Goal: Use online tool/utility: Use online tool/utility

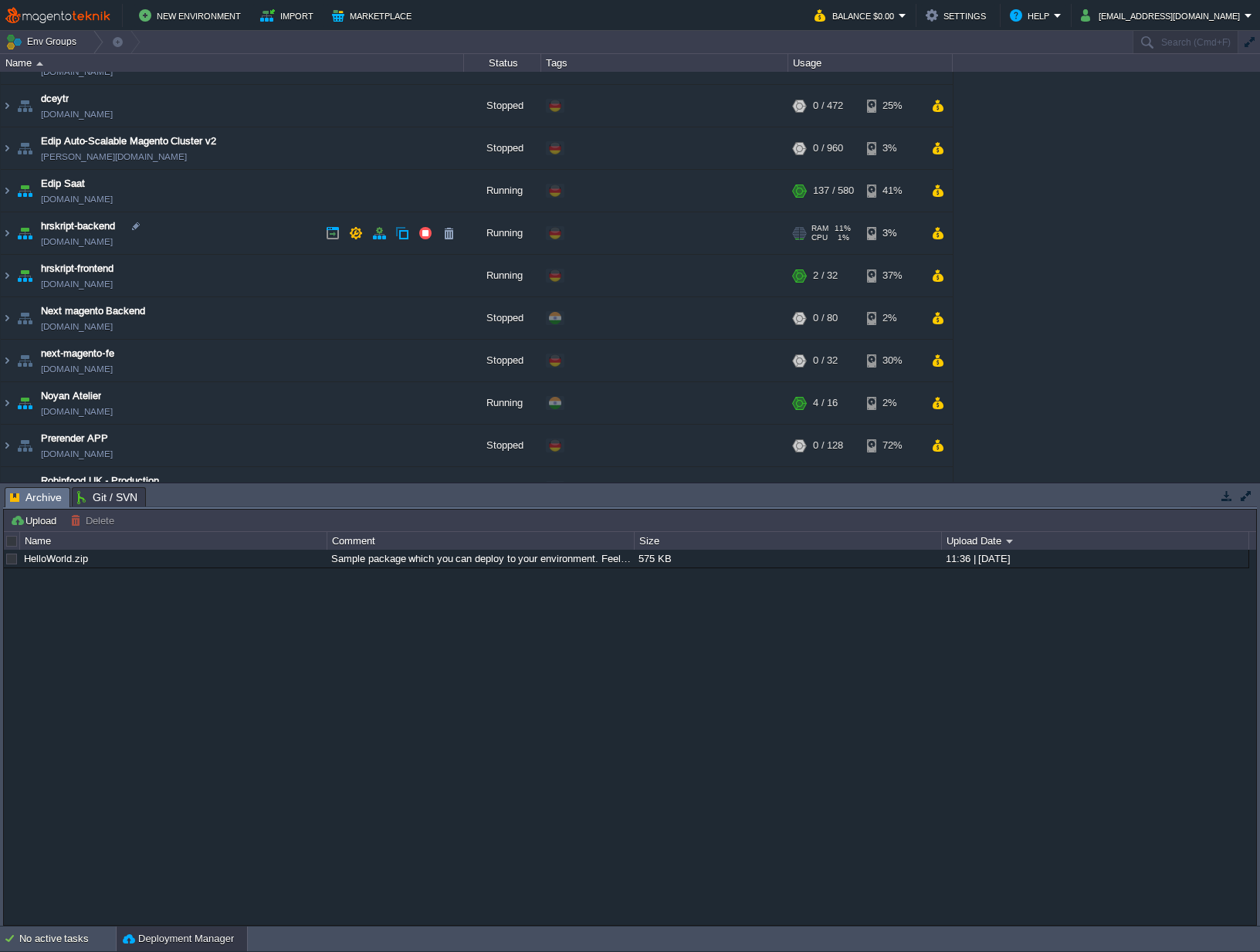
scroll to position [270, 0]
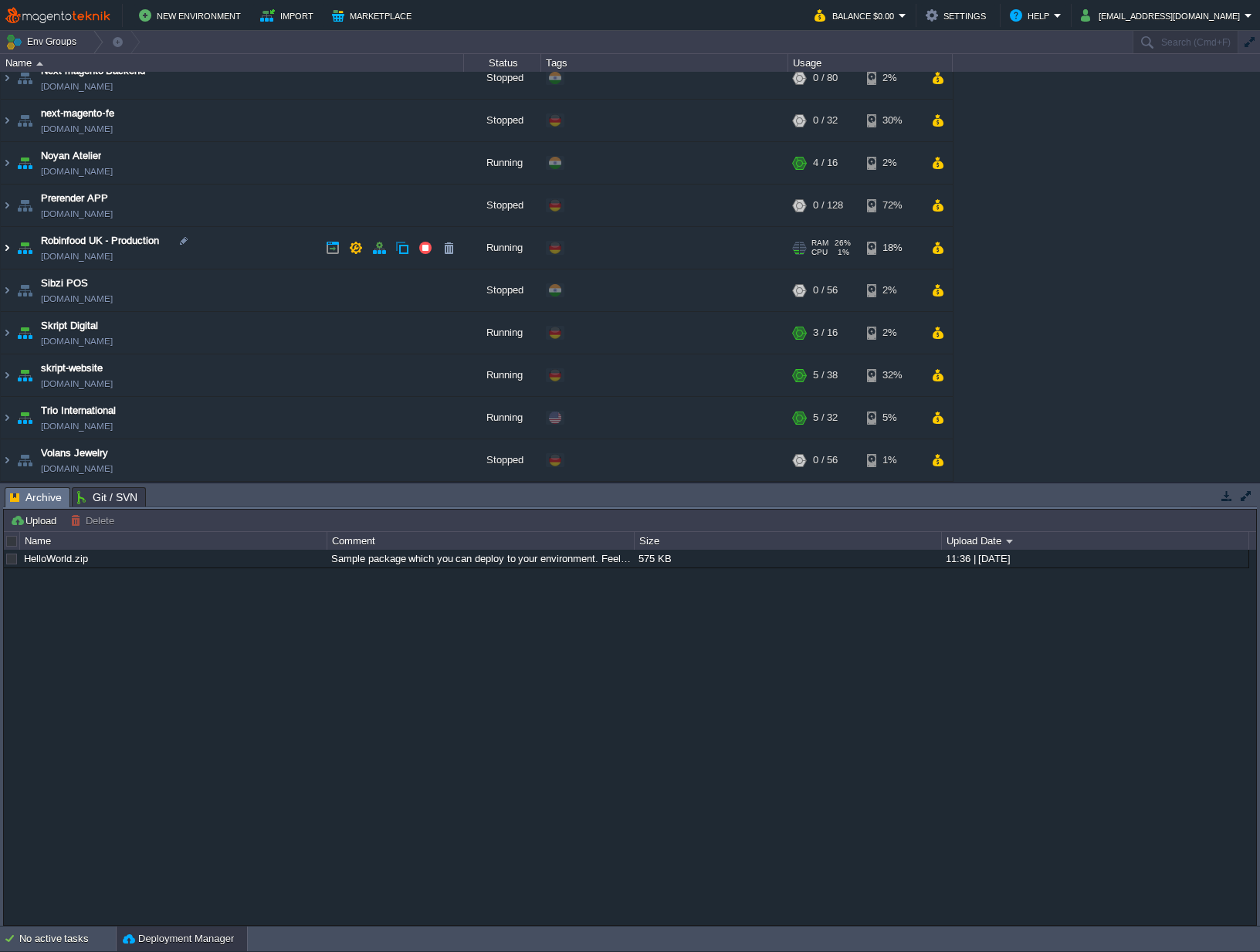
click at [6, 248] on img at bounding box center [7, 248] width 12 height 42
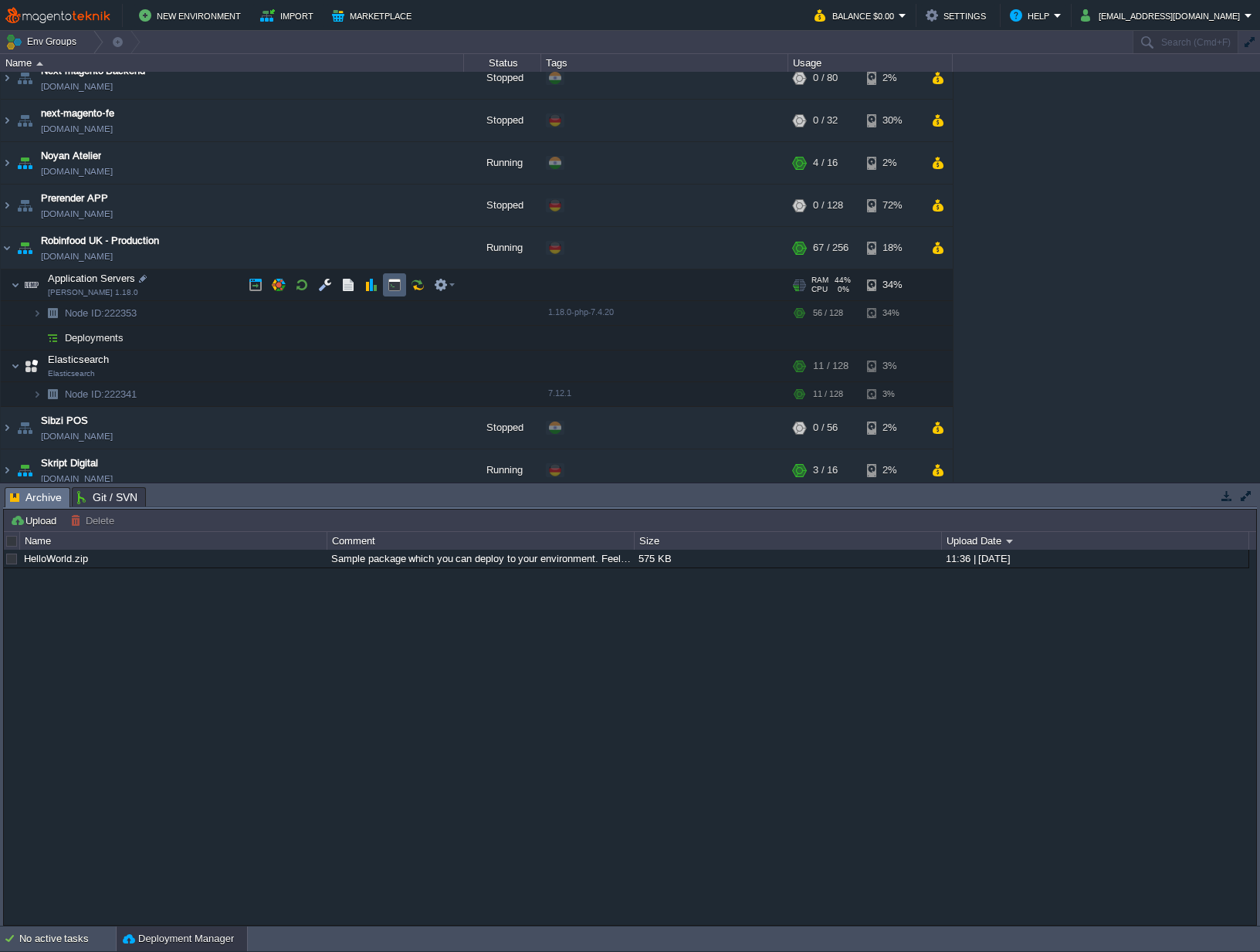
click at [397, 288] on button "button" at bounding box center [394, 285] width 14 height 14
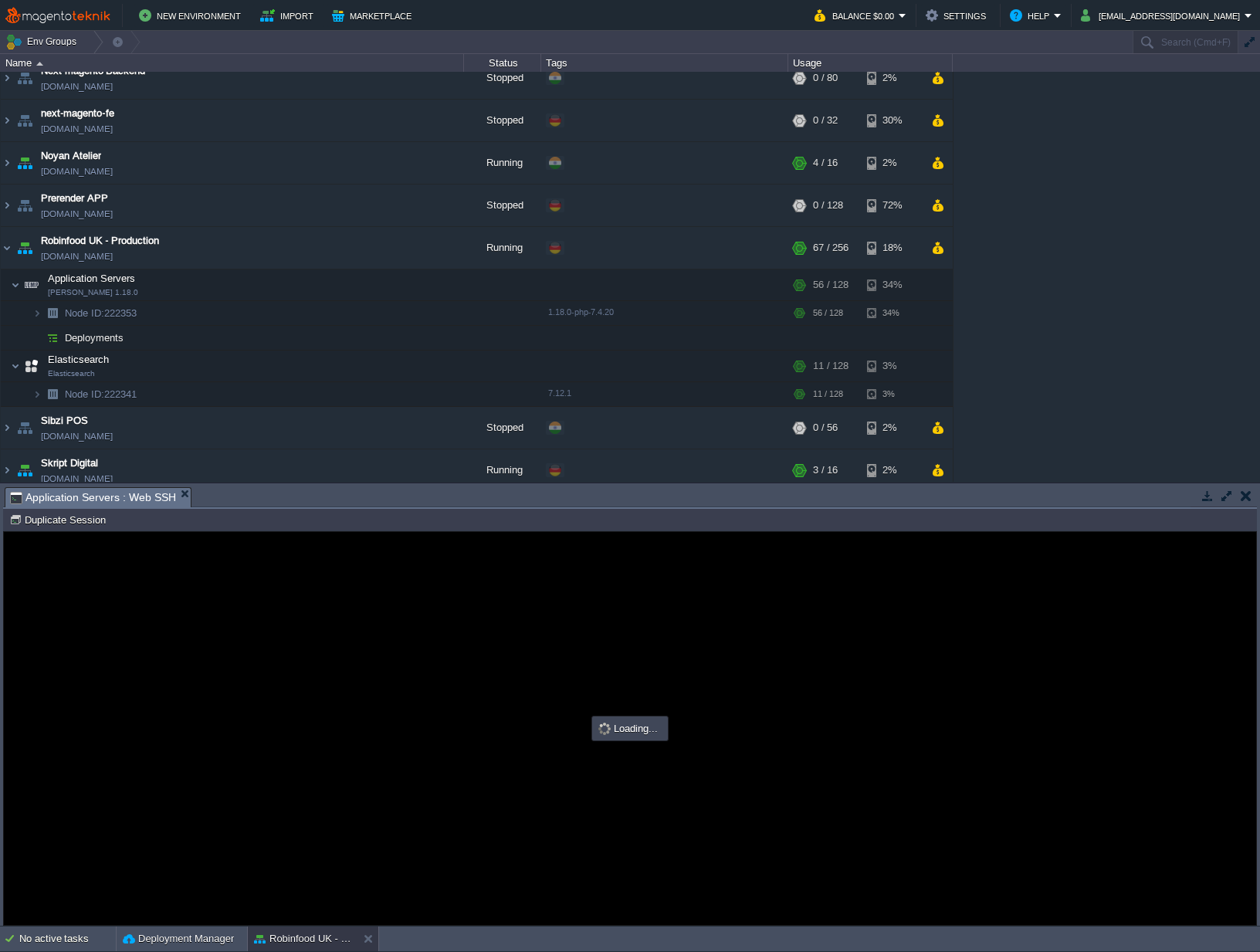
scroll to position [0, 0]
type input "#000000"
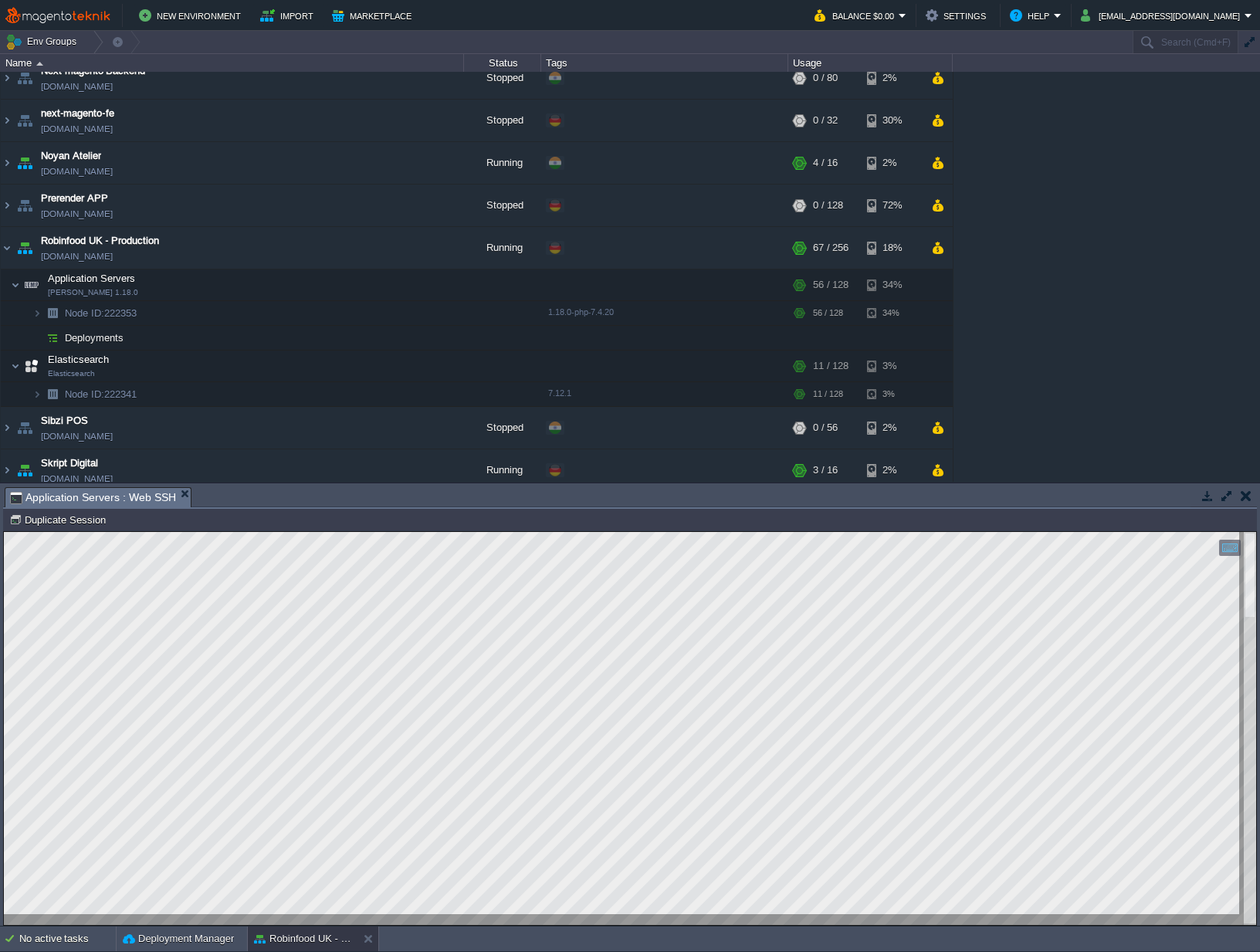
type textarea "root/ROOT/vendor/magento/framework/Interception/Interceptor.php(138): Magento\Q…"
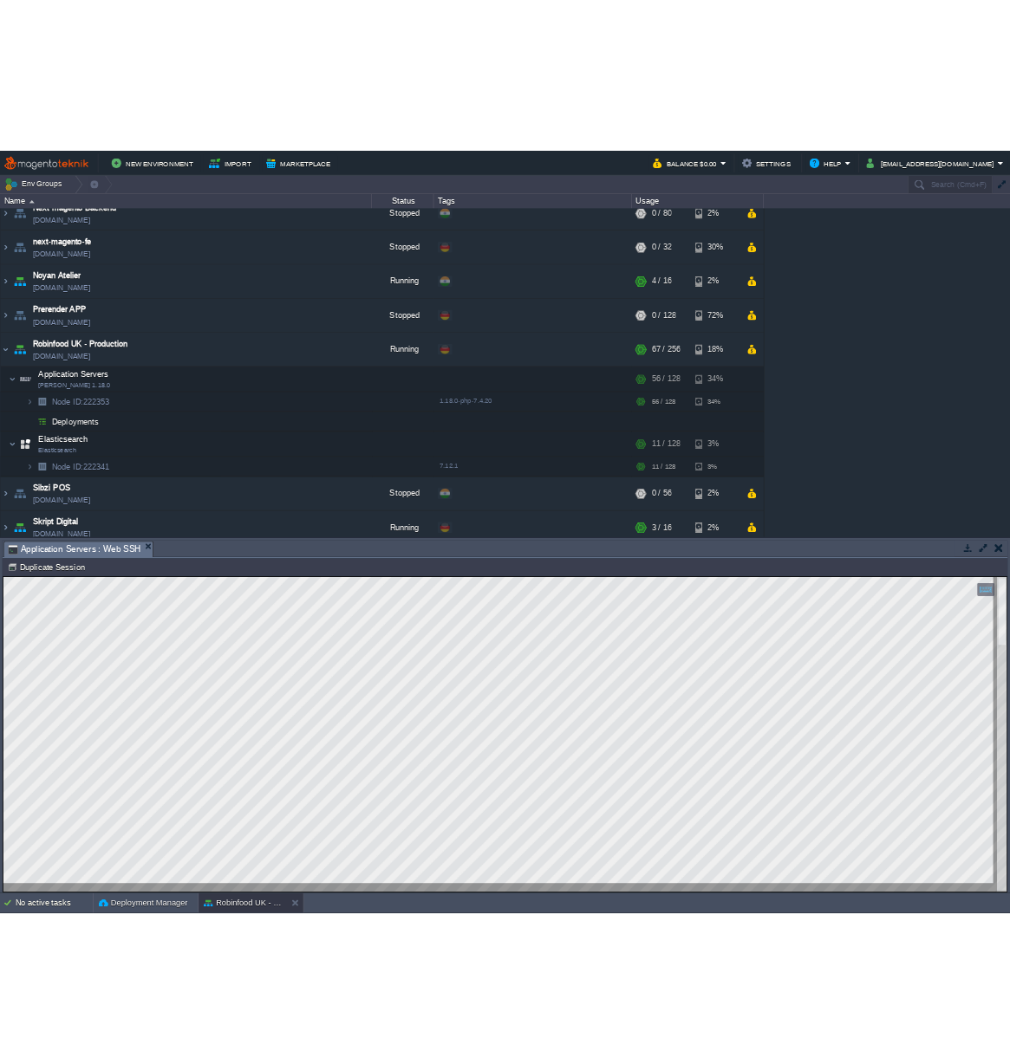
scroll to position [1522, 85]
